Goal: Task Accomplishment & Management: Use online tool/utility

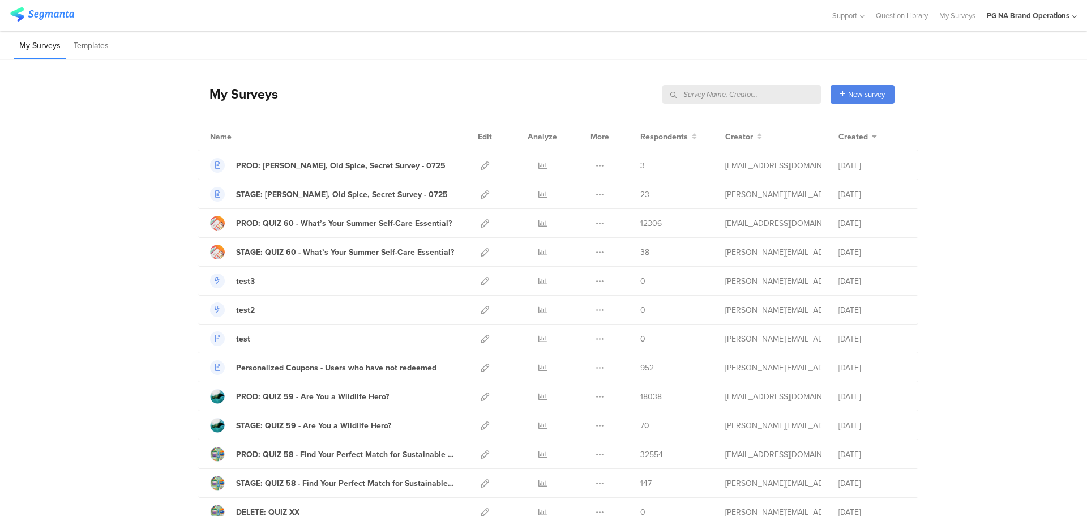
click at [781, 88] on input "text" at bounding box center [741, 94] width 159 height 19
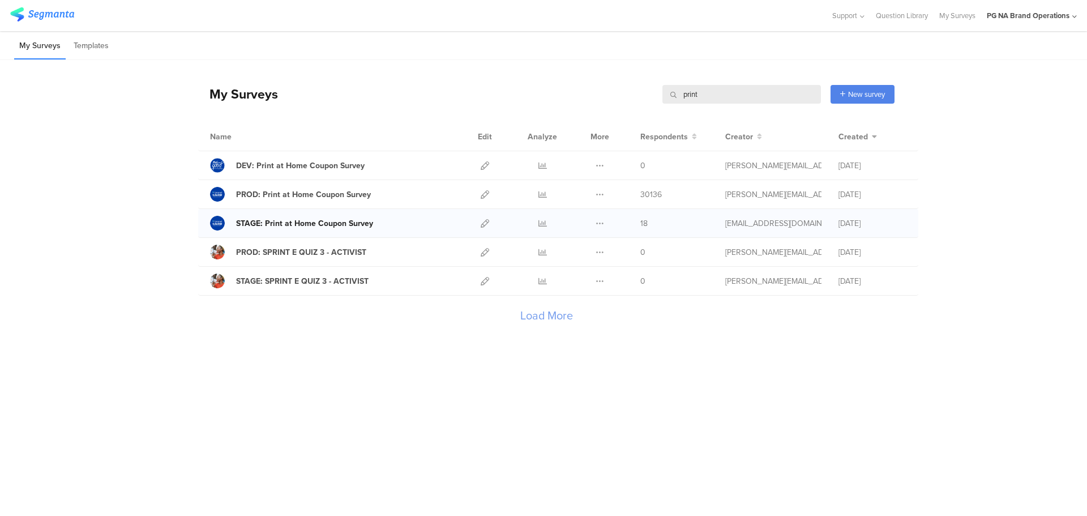
type input "print"
click at [315, 225] on div "STAGE: Print at Home Coupon Survey" at bounding box center [304, 223] width 137 height 12
click at [487, 227] on icon at bounding box center [485, 223] width 8 height 8
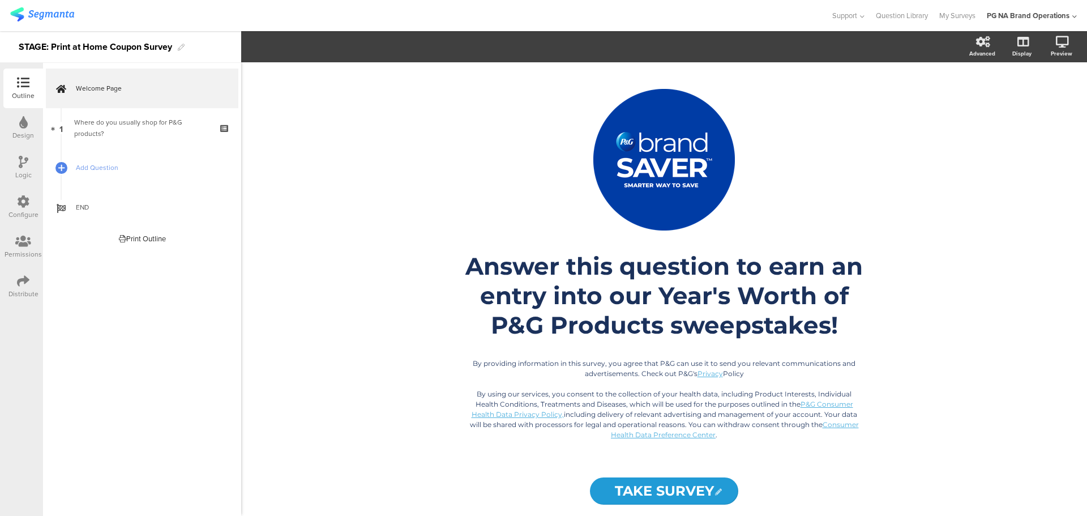
click at [25, 284] on icon at bounding box center [23, 281] width 12 height 12
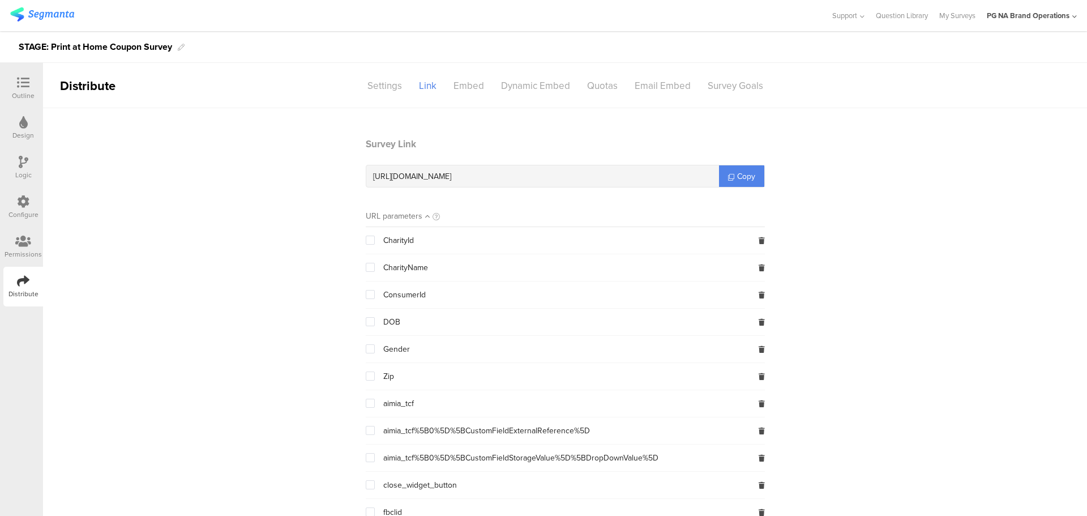
click at [25, 201] on icon at bounding box center [23, 201] width 12 height 12
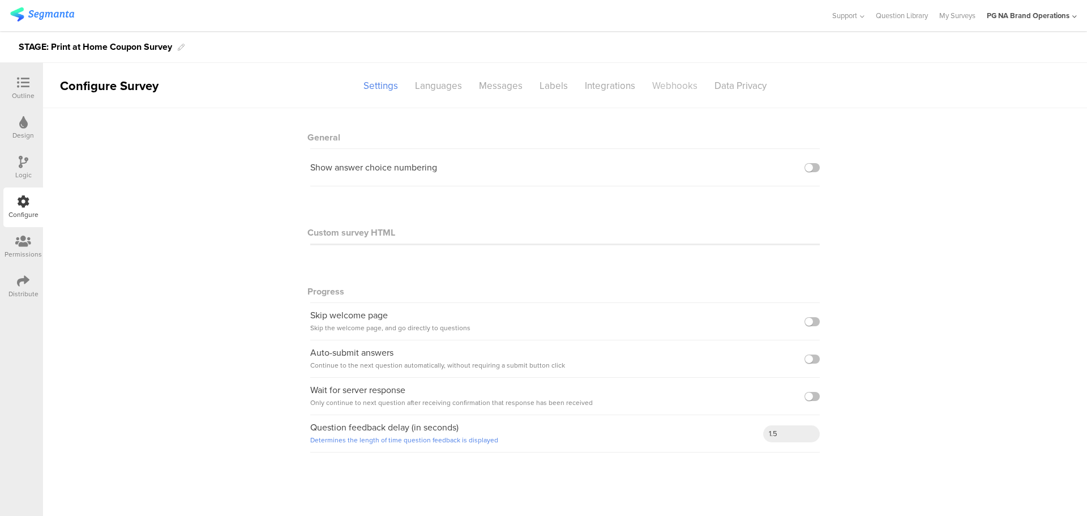
click at [673, 87] on div "Webhooks" at bounding box center [675, 86] width 62 height 20
